Goal: Task Accomplishment & Management: Manage account settings

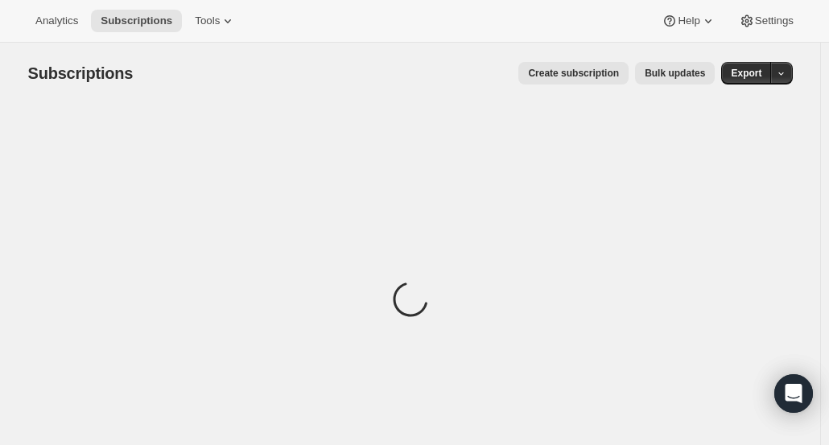
click at [786, 72] on icon "button" at bounding box center [781, 73] width 10 height 10
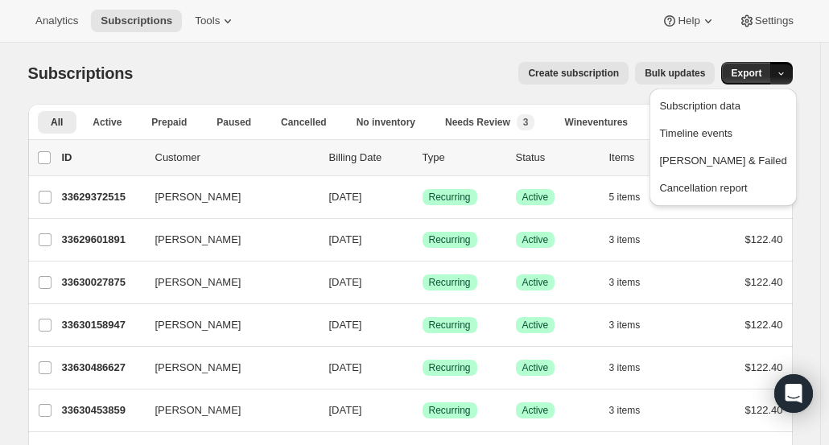
click at [768, 168] on span "[PERSON_NAME] & Failed" at bounding box center [722, 161] width 127 height 16
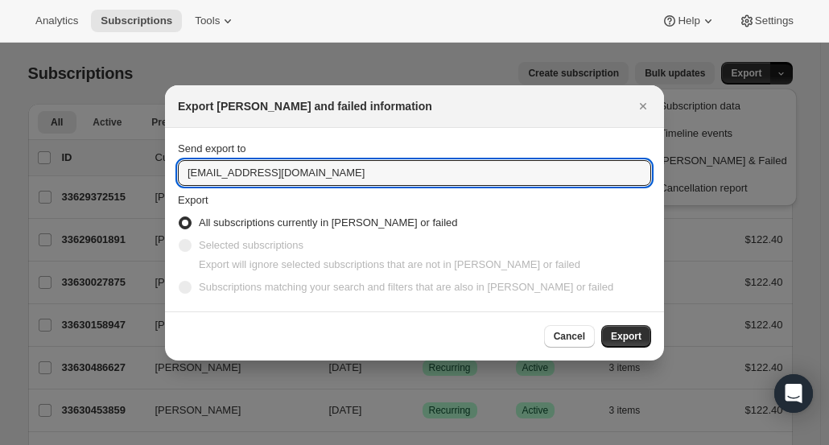
drag, startPoint x: 219, startPoint y: 176, endPoint x: 156, endPoint y: 170, distance: 63.1
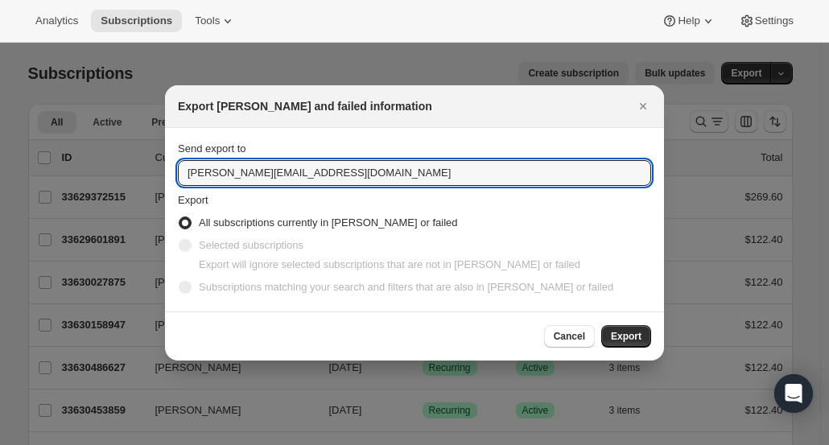
type input "[PERSON_NAME][EMAIL_ADDRESS][DOMAIN_NAME]"
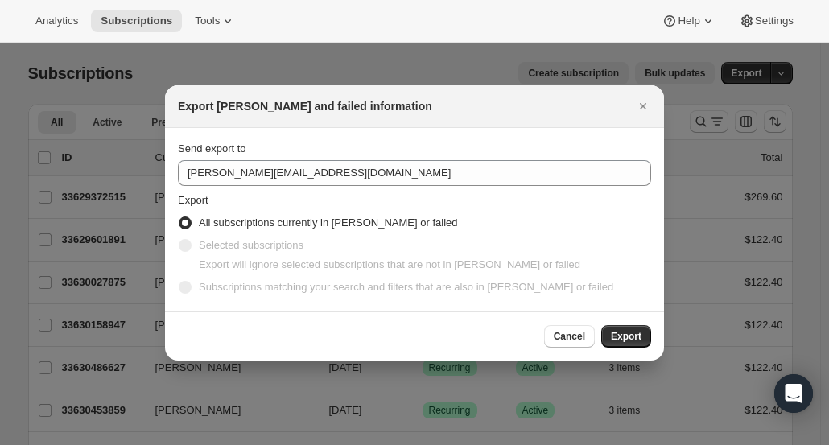
click at [634, 332] on span "Export" at bounding box center [626, 336] width 31 height 13
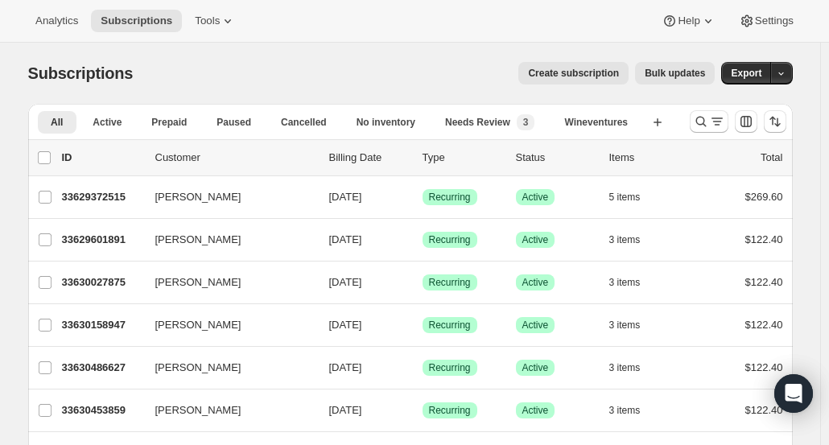
click at [705, 122] on icon "Search and filter results" at bounding box center [701, 121] width 16 height 16
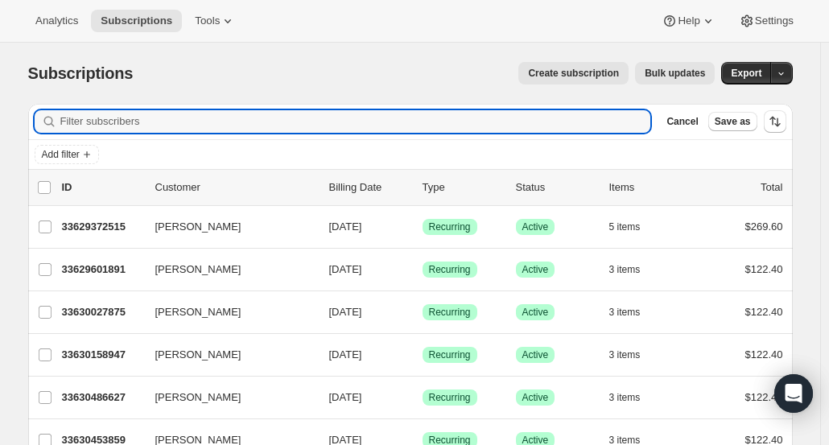
paste input "[EMAIL_ADDRESS][DOMAIN_NAME]"
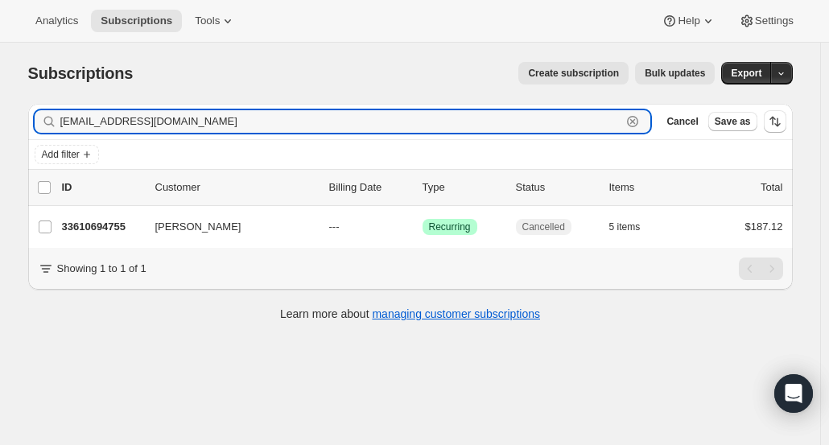
type input "[EMAIL_ADDRESS][DOMAIN_NAME]"
click at [120, 226] on p "33610694755" at bounding box center [102, 227] width 80 height 16
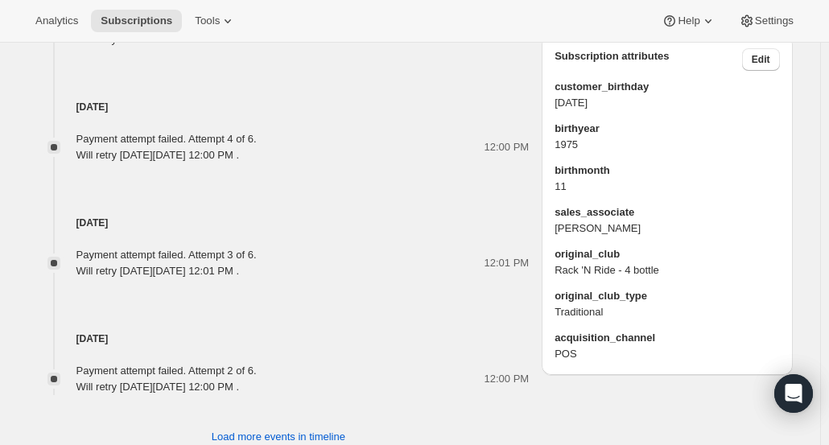
scroll to position [971, 0]
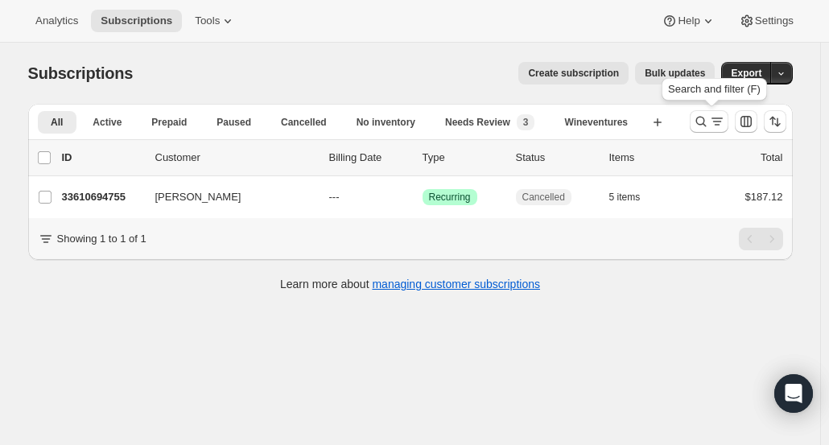
click at [703, 120] on icon "Search and filter results" at bounding box center [701, 121] width 16 height 16
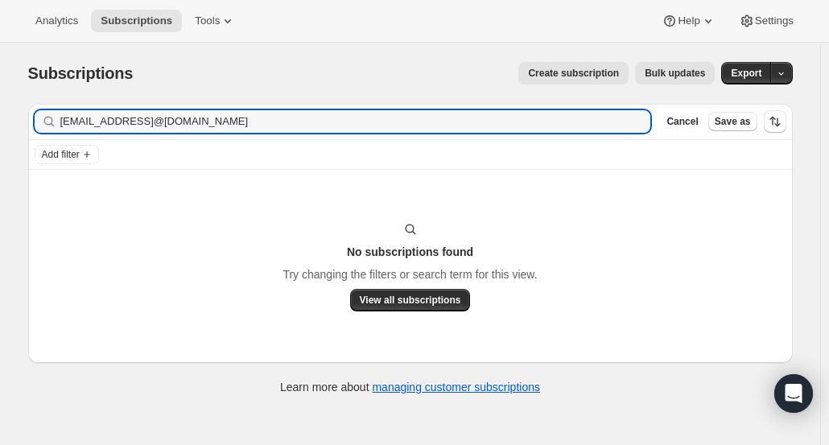
type input "[EMAIL_ADDRESS]@[DOMAIN_NAME]"
click at [636, 121] on icon "button" at bounding box center [632, 121] width 16 height 16
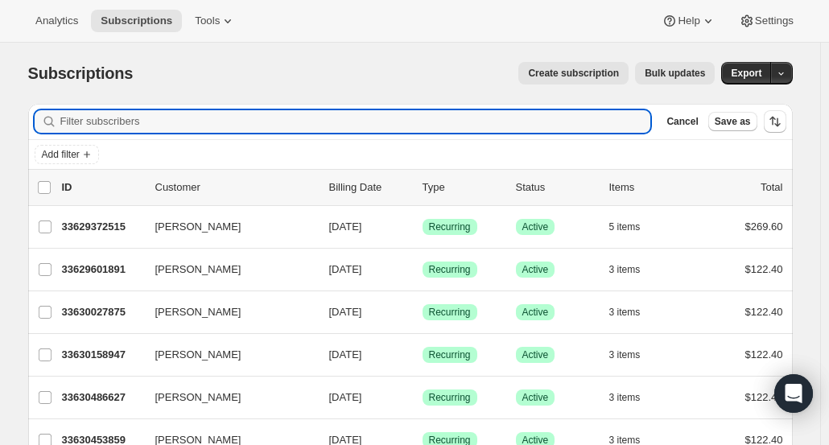
click at [614, 112] on input "Filter subscribers" at bounding box center [355, 121] width 591 height 23
paste input "[EMAIL_ADDRESS][DOMAIN_NAME]"
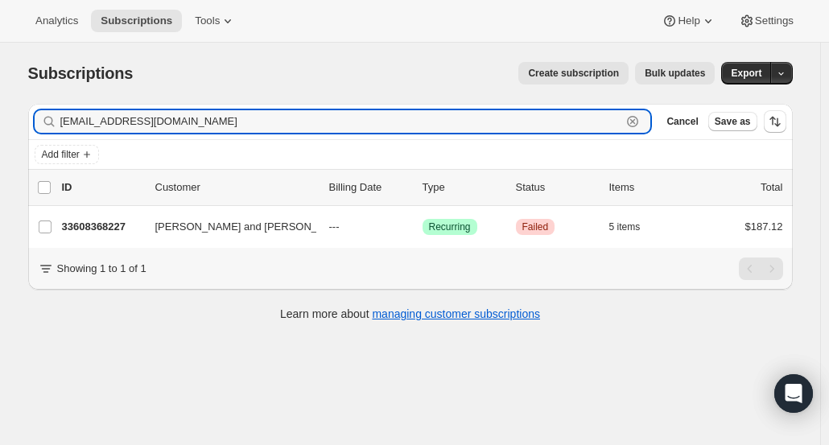
type input "[EMAIL_ADDRESS][DOMAIN_NAME]"
click at [121, 227] on p "33608368227" at bounding box center [102, 227] width 80 height 16
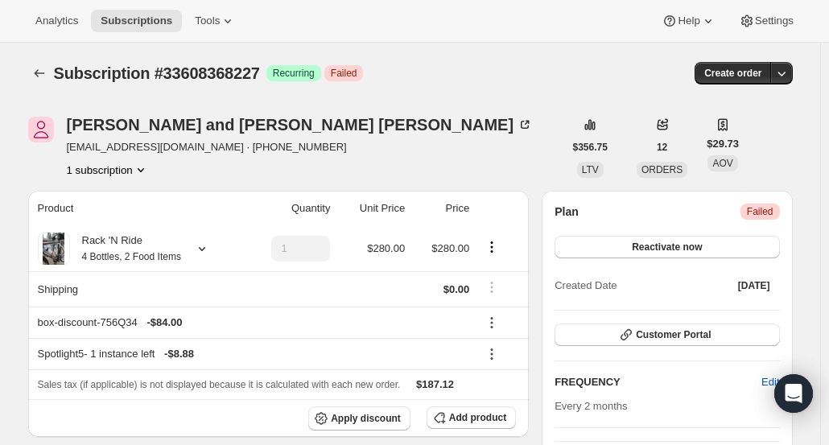
click at [163, 117] on div "[PERSON_NAME] and [PERSON_NAME]" at bounding box center [300, 125] width 467 height 16
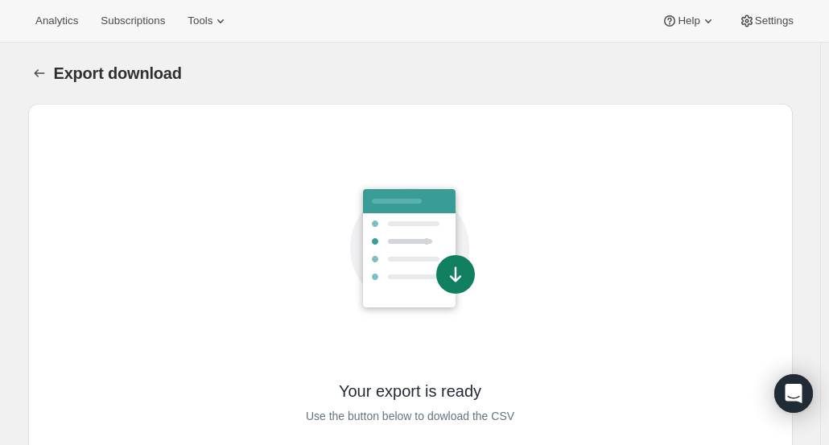
scroll to position [78, 0]
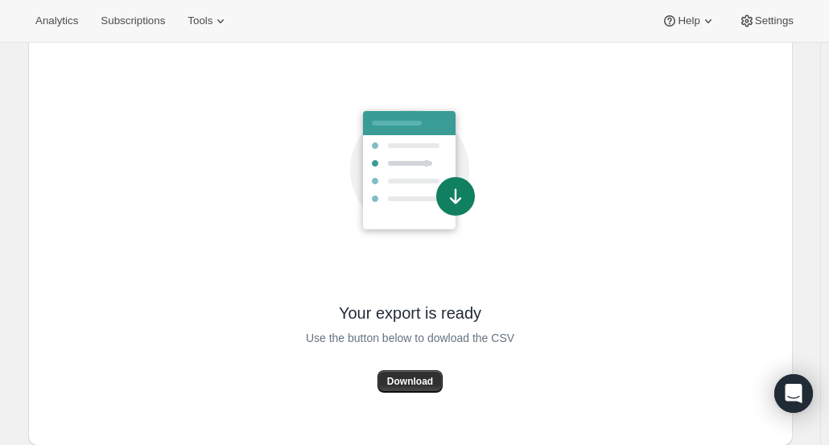
click at [420, 379] on span "Download" at bounding box center [410, 381] width 46 height 13
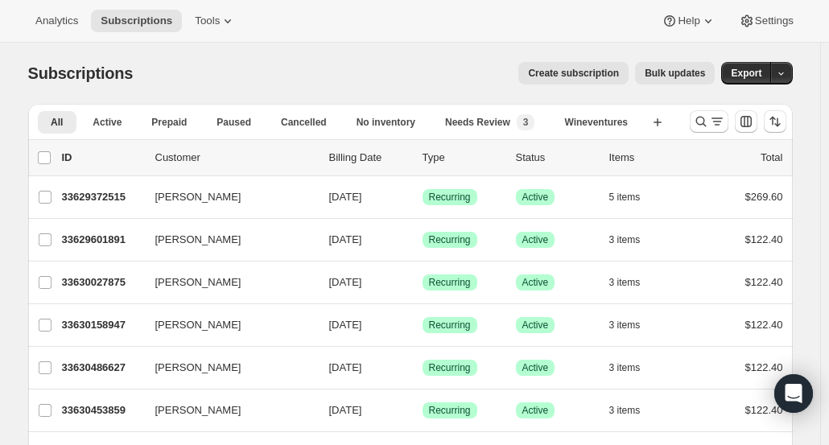
click at [704, 122] on icon "Search and filter results" at bounding box center [701, 121] width 16 height 16
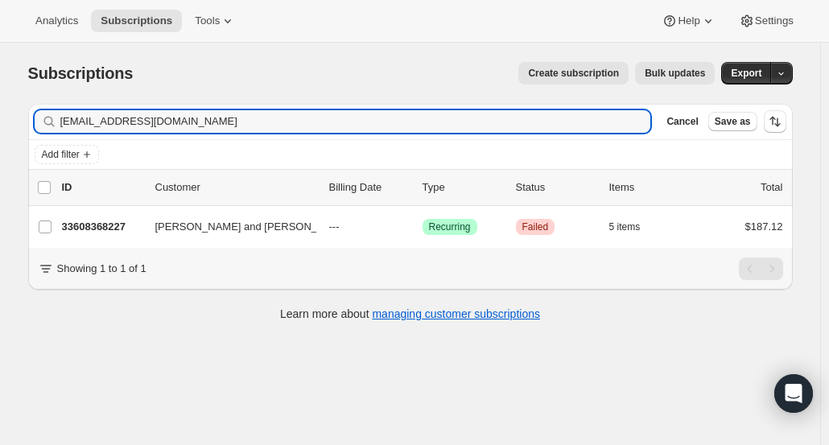
type input "[EMAIL_ADDRESS][DOMAIN_NAME]"
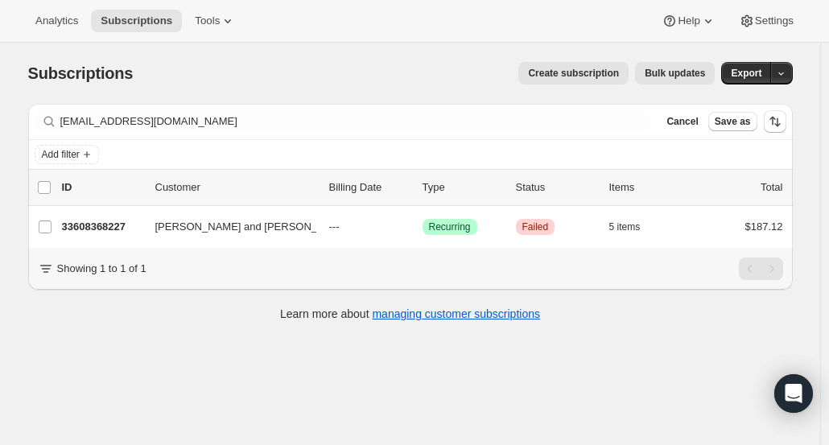
click at [111, 229] on p "33608368227" at bounding box center [102, 227] width 80 height 16
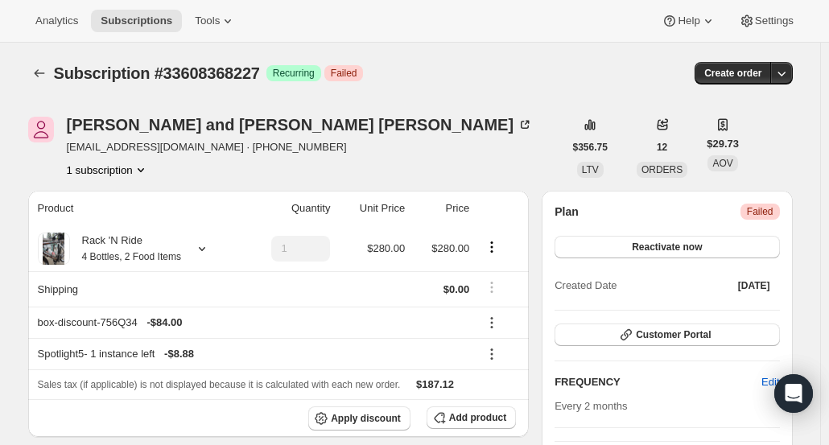
click at [233, 131] on div "[PERSON_NAME] and [PERSON_NAME]" at bounding box center [300, 125] width 467 height 16
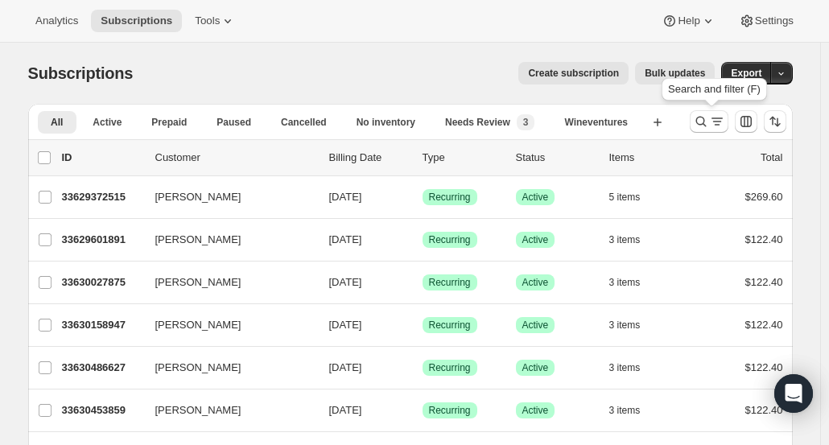
click at [698, 122] on icon "Search and filter results" at bounding box center [701, 121] width 16 height 16
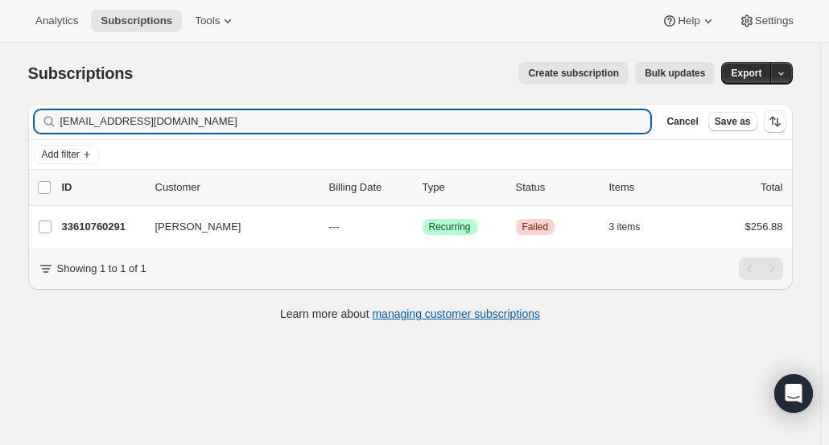
type input "rlvramos@outlook.com"
click at [85, 228] on p "33610760291" at bounding box center [102, 227] width 80 height 16
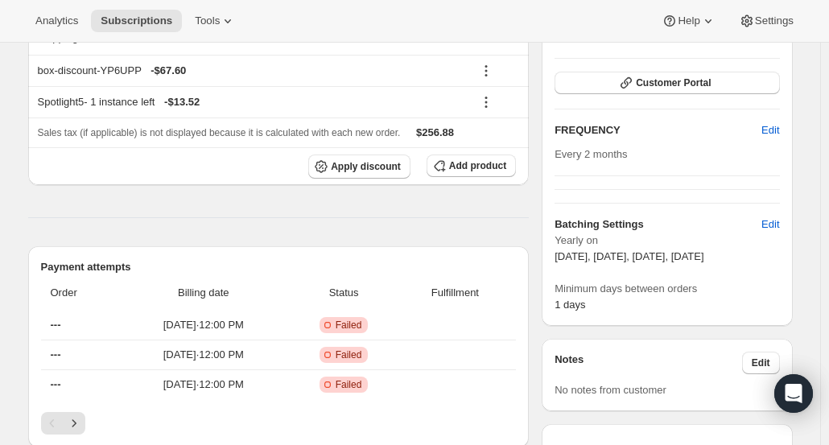
scroll to position [254, 0]
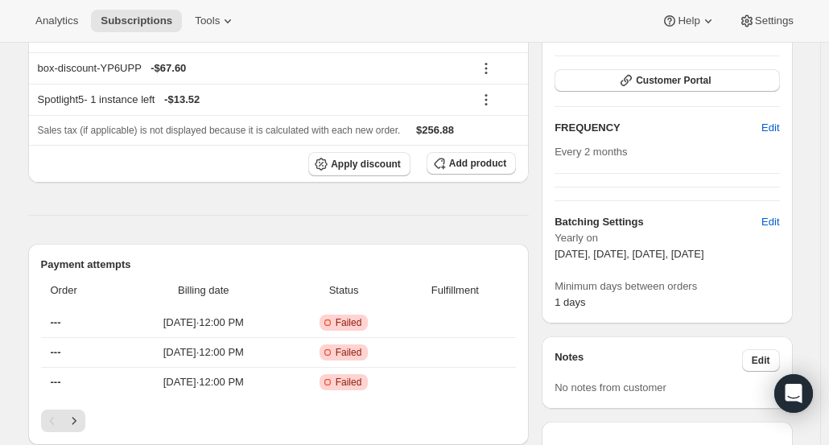
click at [770, 221] on span "Edit" at bounding box center [770, 222] width 18 height 16
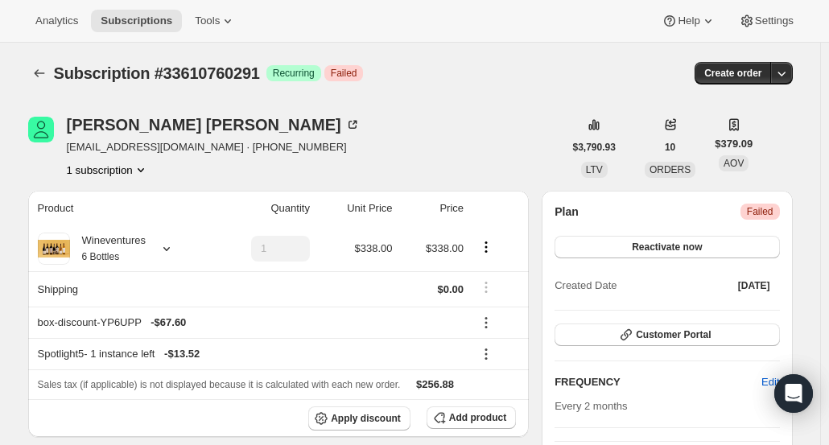
select select "YEARDAY"
select select "9"
select select "17"
select select "11"
select select "5"
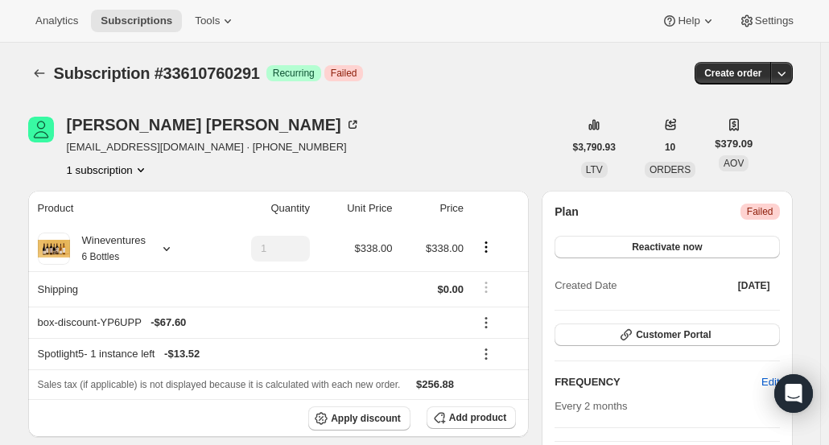
select select "2"
select select "4"
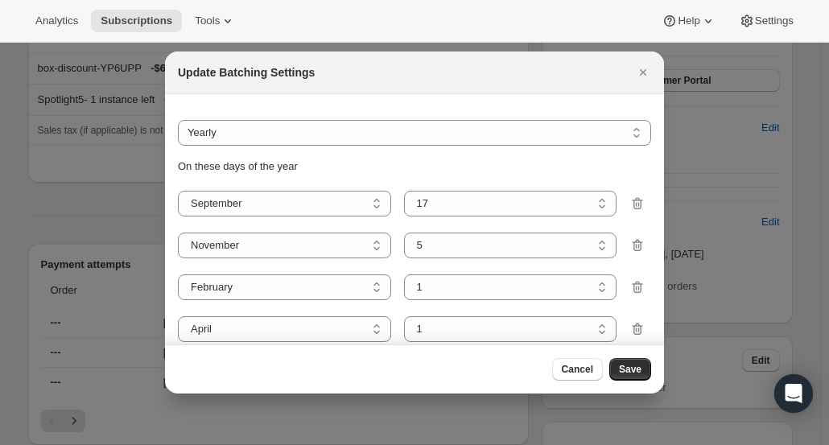
click at [624, 138] on select "Do not batch Weekly Monthly Yearly" at bounding box center [414, 133] width 473 height 26
click at [645, 70] on icon "Close" at bounding box center [643, 72] width 6 height 6
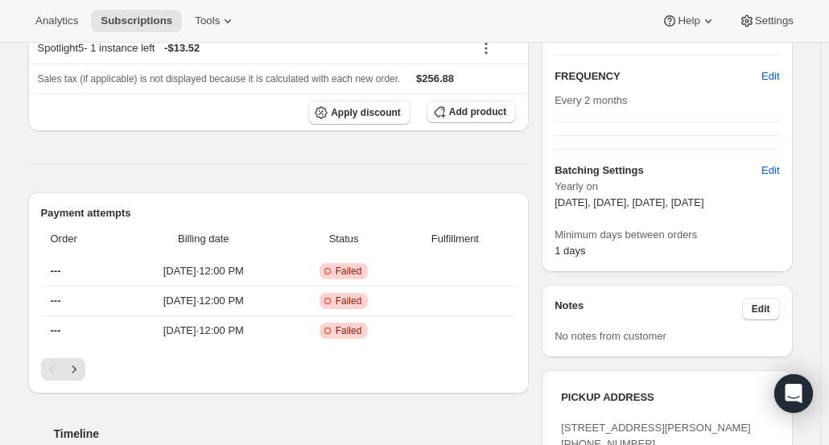
scroll to position [259, 0]
